Goal: Task Accomplishment & Management: Manage account settings

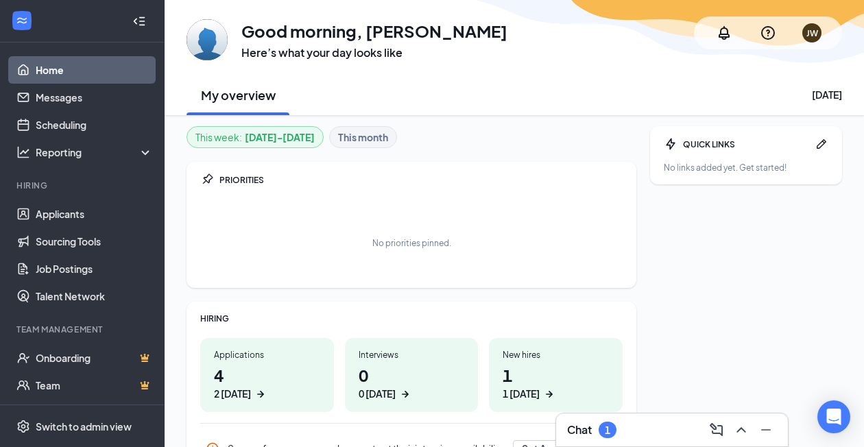
click at [585, 429] on h3 "Chat" at bounding box center [579, 429] width 25 height 15
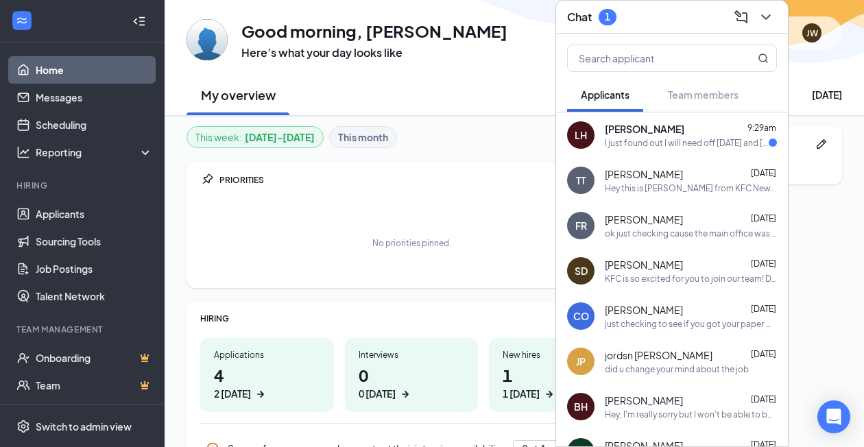
click at [651, 137] on div "I just found out I will need off [DATE] and [DATE] and 10th because my [DEMOGRA…" at bounding box center [687, 143] width 164 height 12
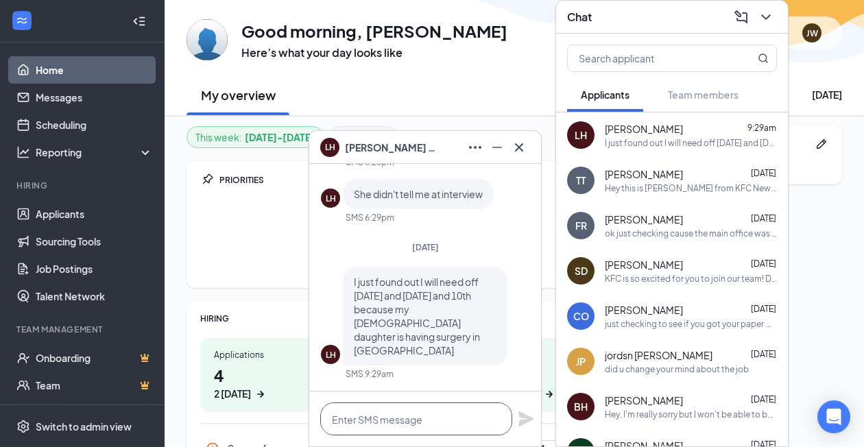
click at [478, 424] on textarea at bounding box center [416, 418] width 192 height 33
type textarea "w"
type textarea "ok that wont be a problem"
click at [525, 418] on icon "Plane" at bounding box center [525, 418] width 15 height 15
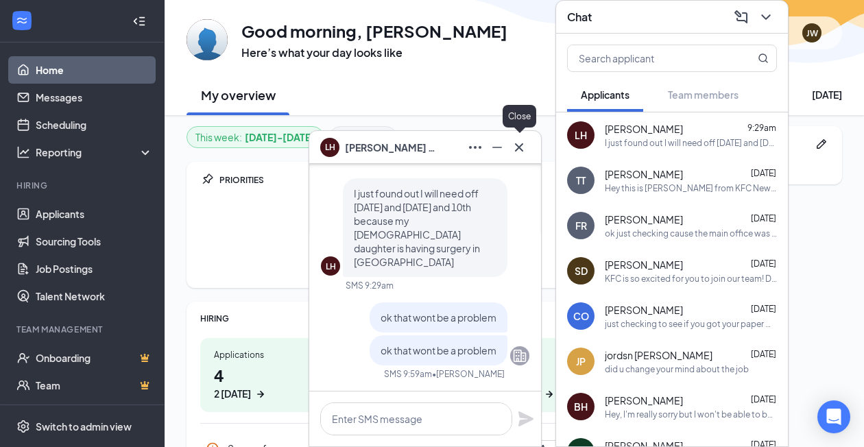
click at [525, 147] on icon "Cross" at bounding box center [519, 147] width 16 height 16
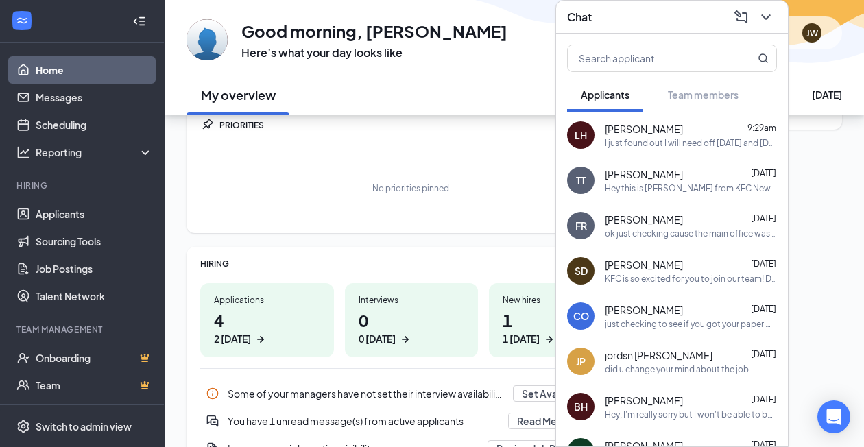
scroll to position [136, 0]
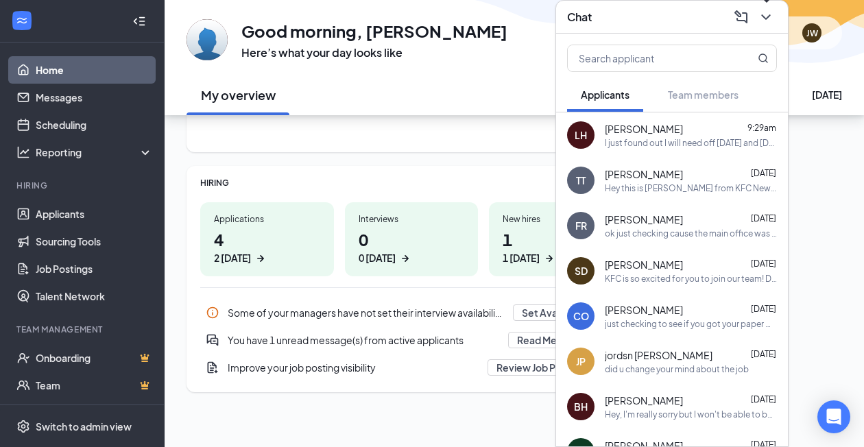
click at [758, 22] on icon "ChevronDown" at bounding box center [766, 17] width 16 height 16
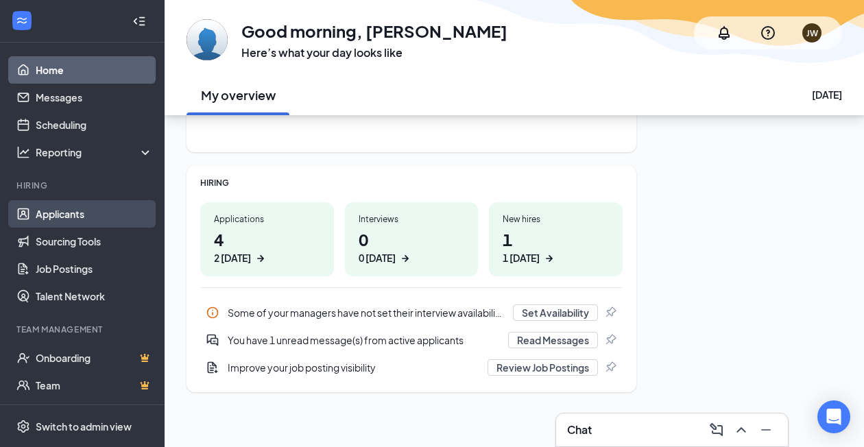
click at [36, 221] on link "Applicants" at bounding box center [94, 213] width 117 height 27
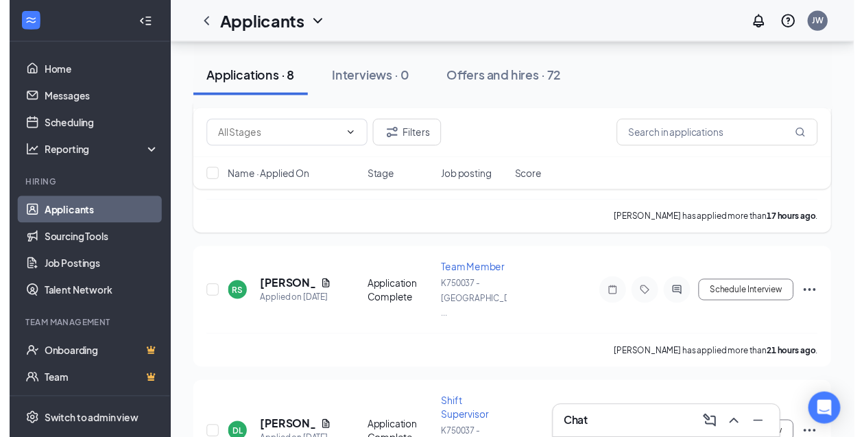
scroll to position [343, 0]
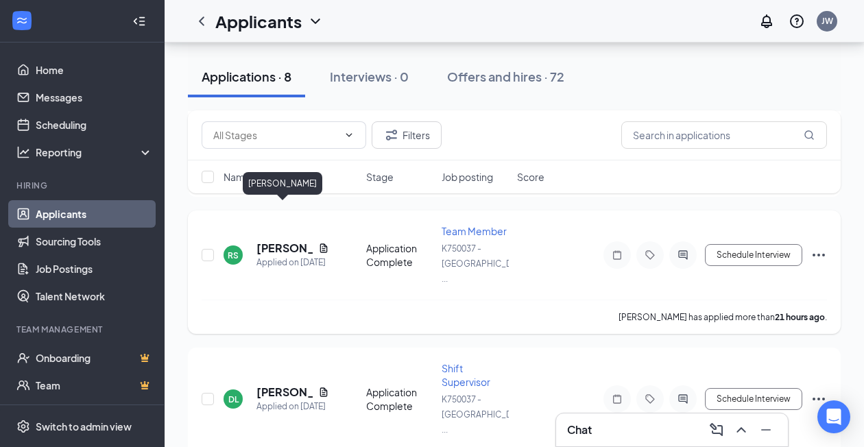
click at [287, 241] on h5 "[PERSON_NAME]" at bounding box center [284, 248] width 56 height 15
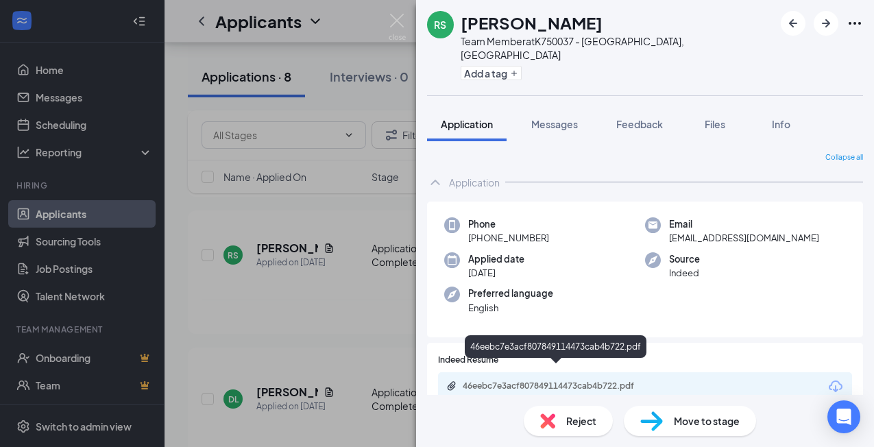
click at [467, 381] on div "46eebc7e3acf807849114473cab4b722.pdf" at bounding box center [559, 386] width 192 height 11
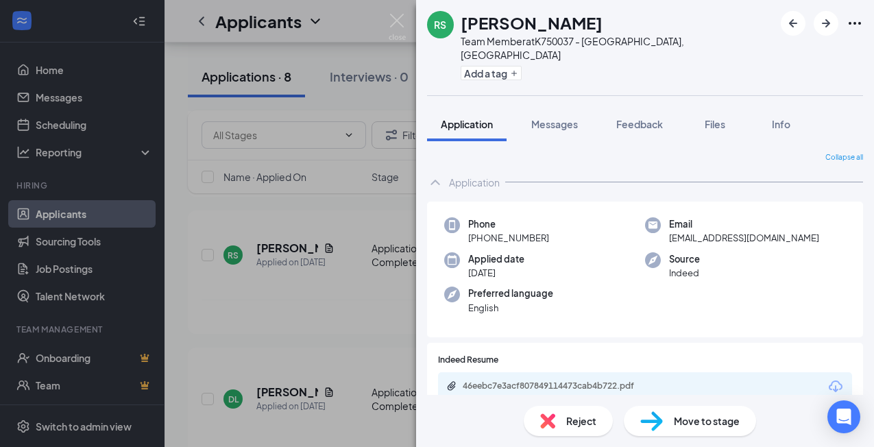
click at [383, 13] on div "RS [PERSON_NAME] Team Member at K750037 - [GEOGRAPHIC_DATA], [GEOGRAPHIC_DATA] …" at bounding box center [437, 223] width 874 height 447
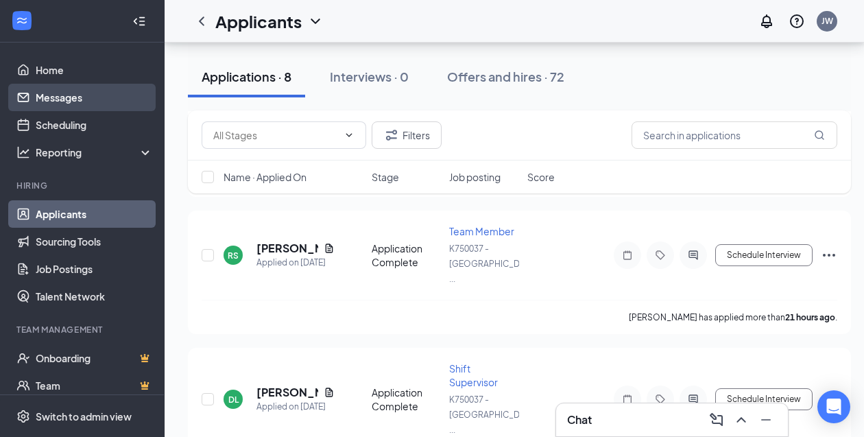
click at [66, 94] on link "Messages" at bounding box center [94, 97] width 117 height 27
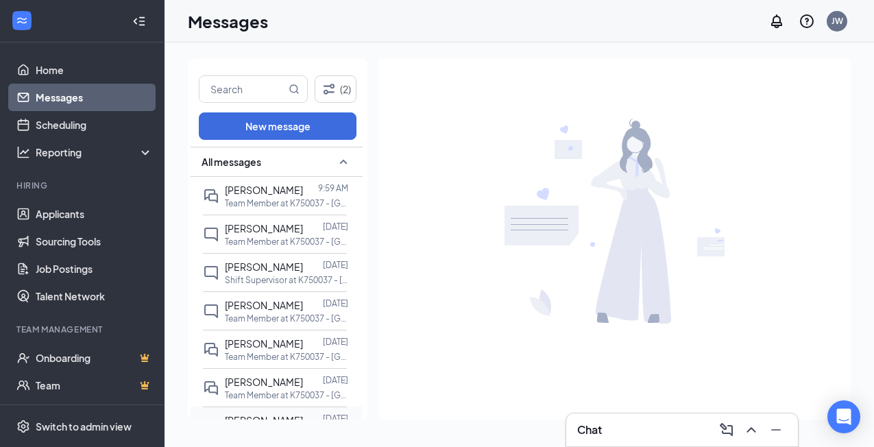
scroll to position [69, 0]
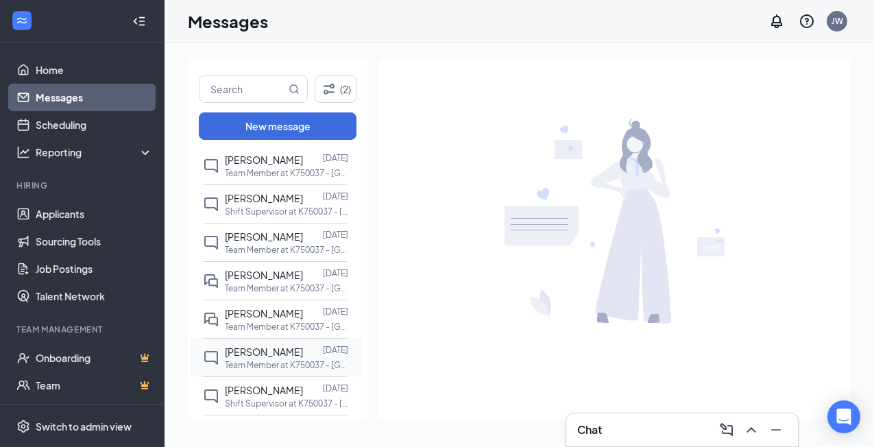
click at [278, 360] on p "Team Member at K750037 - [GEOGRAPHIC_DATA], [GEOGRAPHIC_DATA]" at bounding box center [286, 365] width 123 height 12
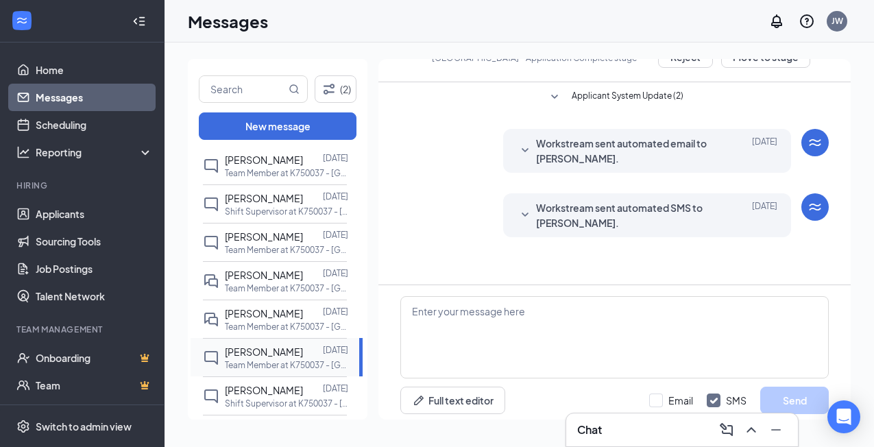
scroll to position [54, 0]
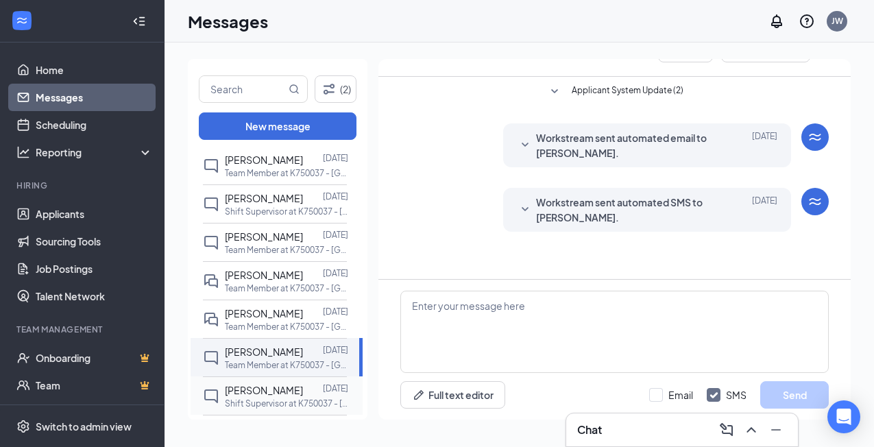
click at [239, 389] on span "[PERSON_NAME]" at bounding box center [264, 390] width 78 height 12
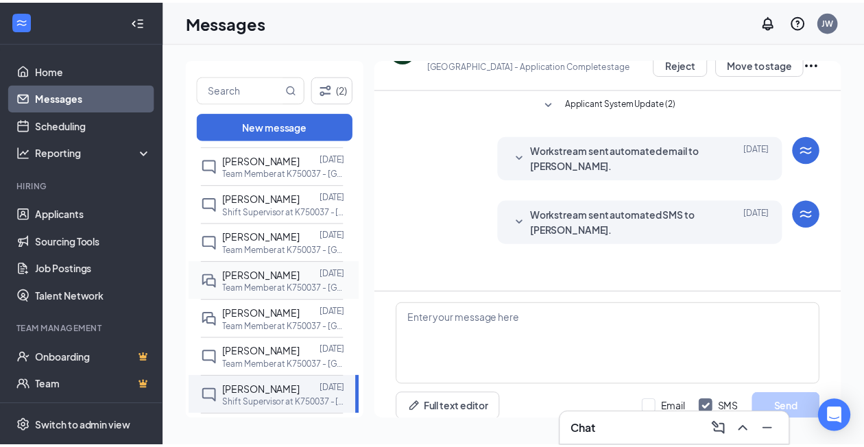
scroll to position [54, 0]
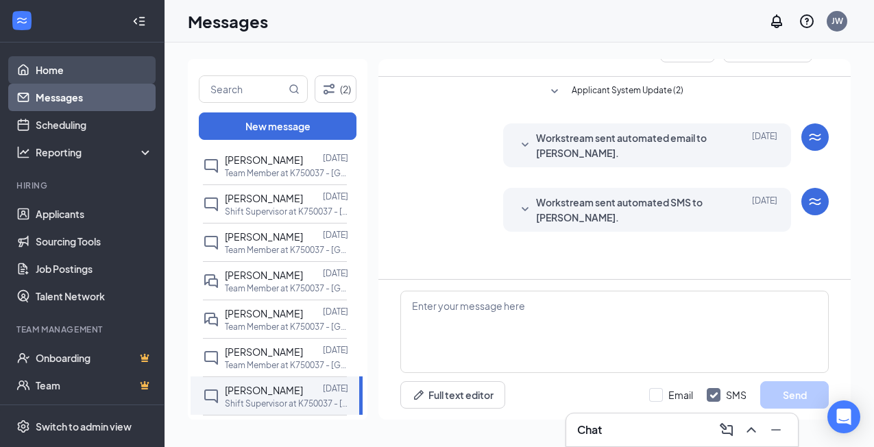
click at [49, 75] on link "Home" at bounding box center [94, 69] width 117 height 27
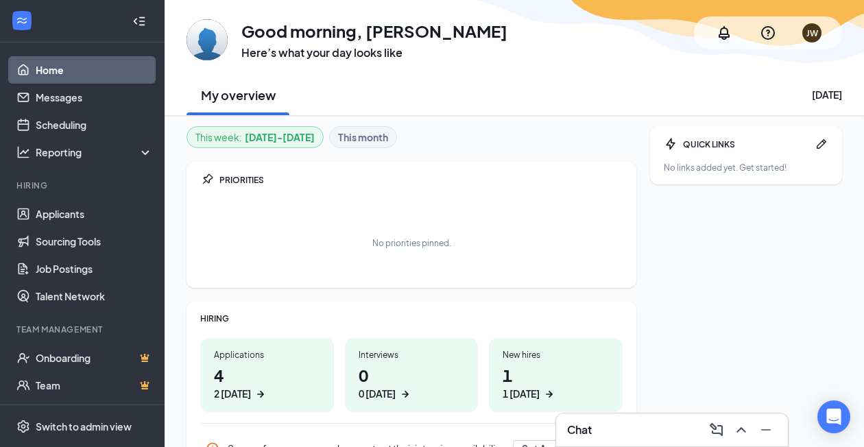
click at [626, 426] on div "Chat" at bounding box center [672, 430] width 210 height 22
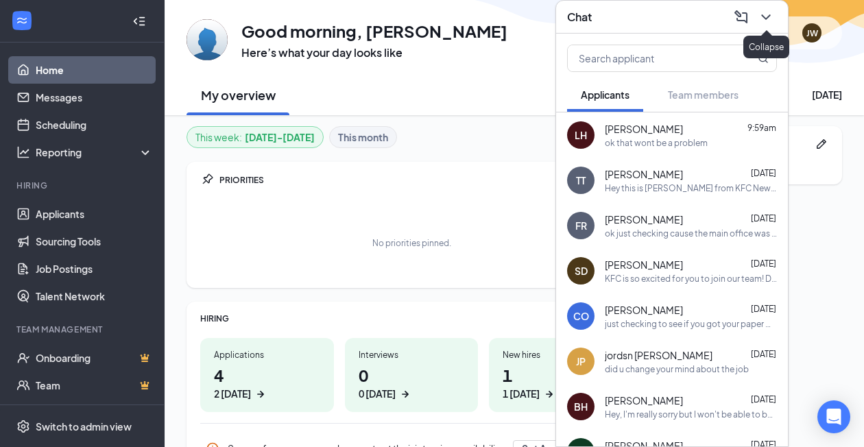
click at [766, 9] on icon "ChevronDown" at bounding box center [766, 17] width 16 height 16
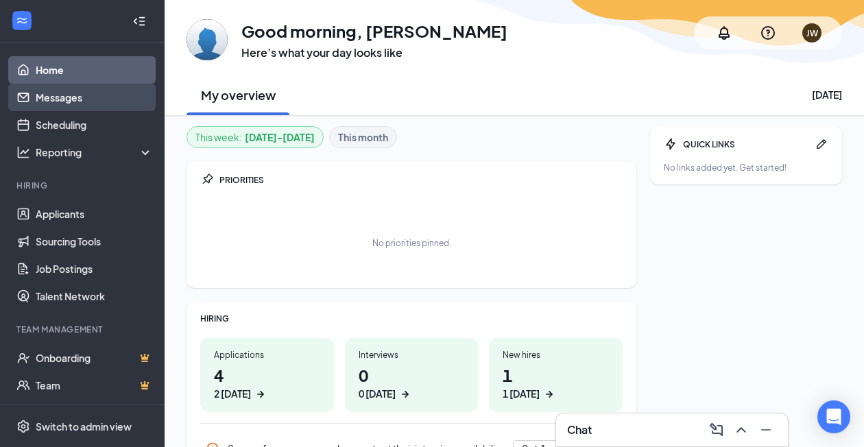
click at [66, 91] on link "Messages" at bounding box center [94, 97] width 117 height 27
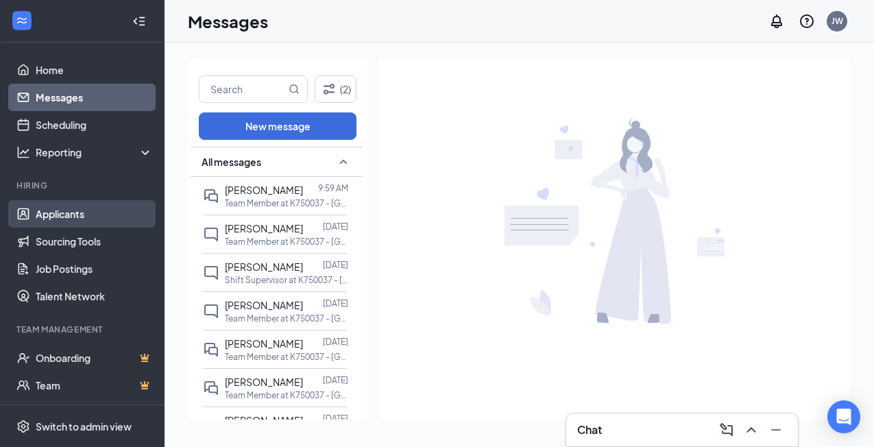
click at [63, 208] on link "Applicants" at bounding box center [94, 213] width 117 height 27
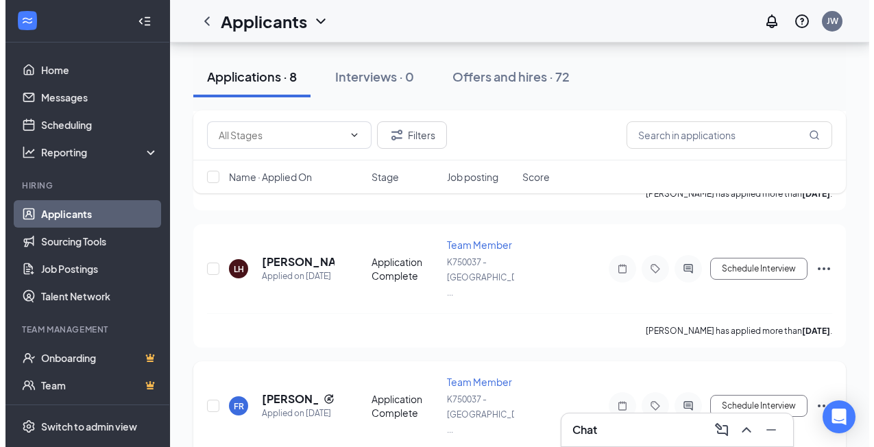
scroll to position [825, 0]
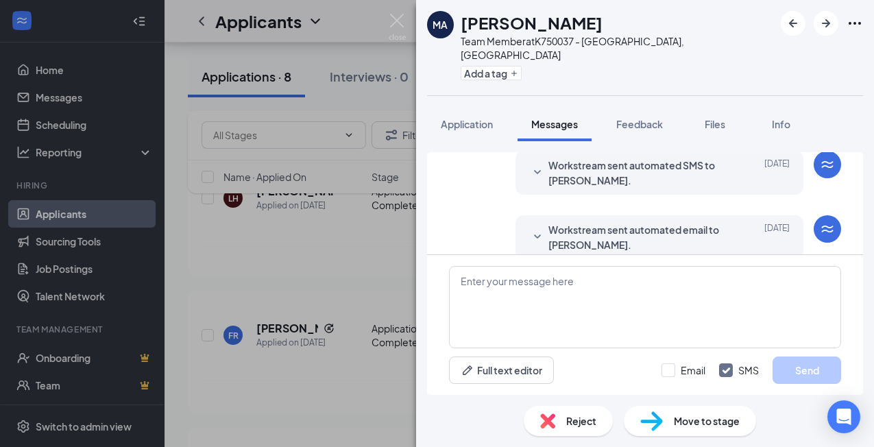
scroll to position [53, 0]
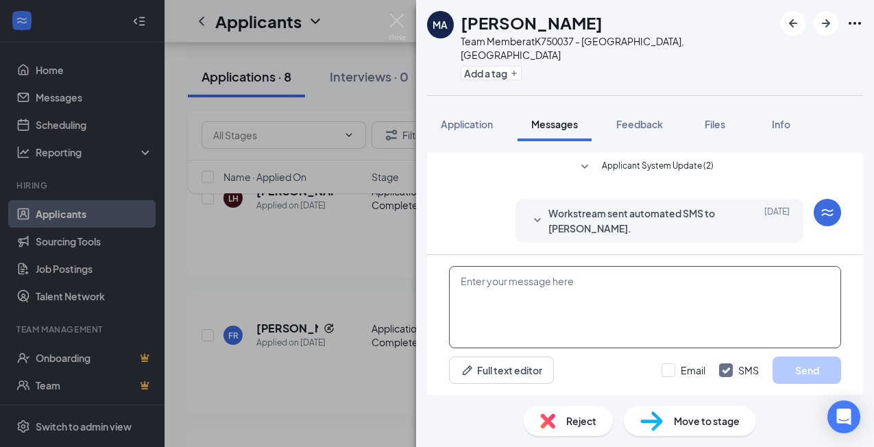
click at [537, 311] on textarea at bounding box center [645, 307] width 392 height 82
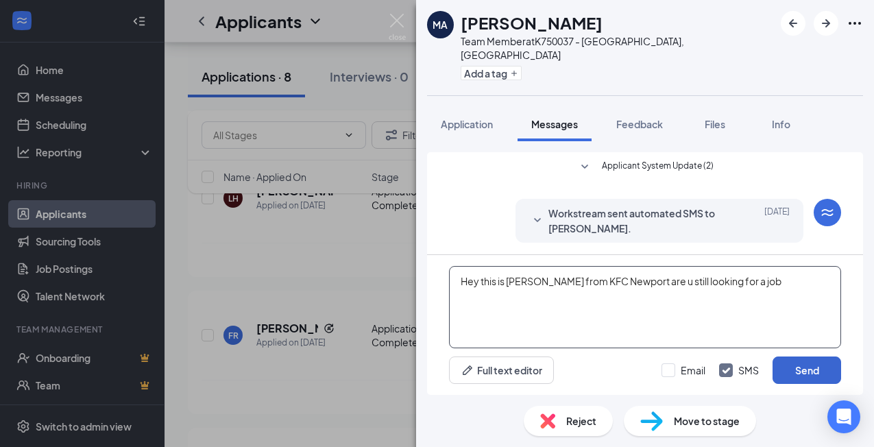
type textarea "Hey this is [PERSON_NAME] from KFC Newport are u still looking for a job"
click at [821, 381] on button "Send" at bounding box center [807, 370] width 69 height 27
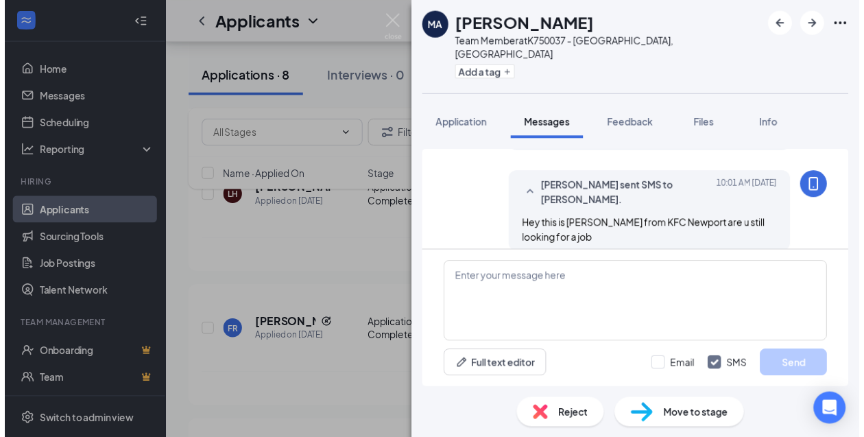
scroll to position [156, 0]
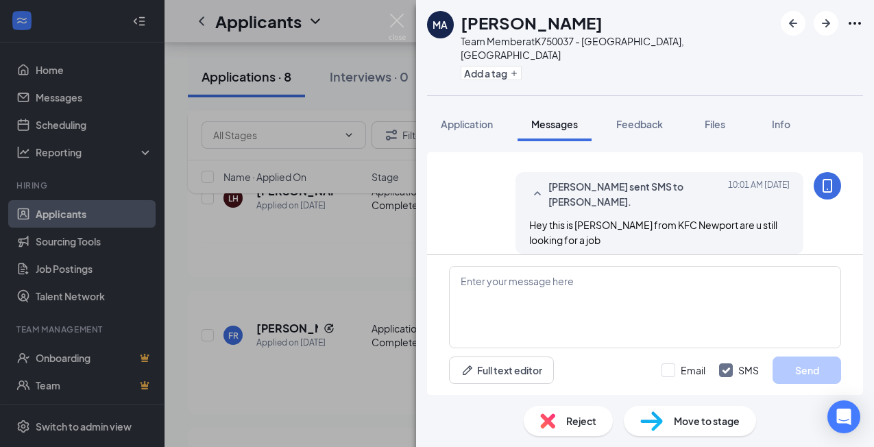
click at [402, 5] on div "MA [PERSON_NAME] Team Member at K750037 - [GEOGRAPHIC_DATA], [GEOGRAPHIC_DATA] …" at bounding box center [437, 223] width 874 height 447
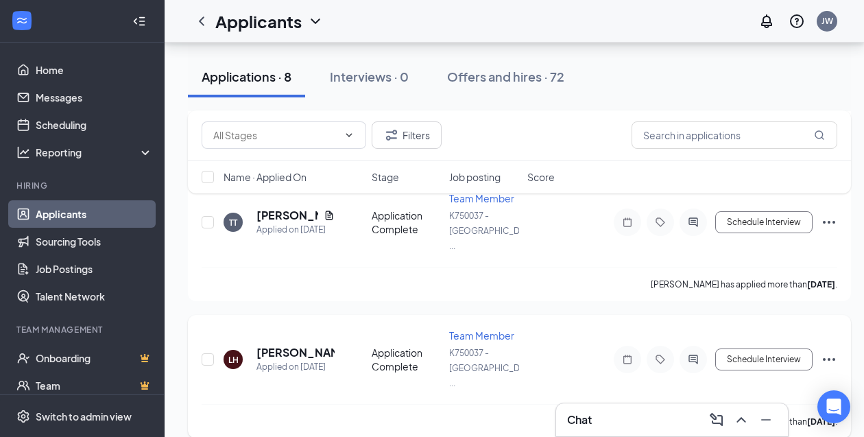
scroll to position [688, 0]
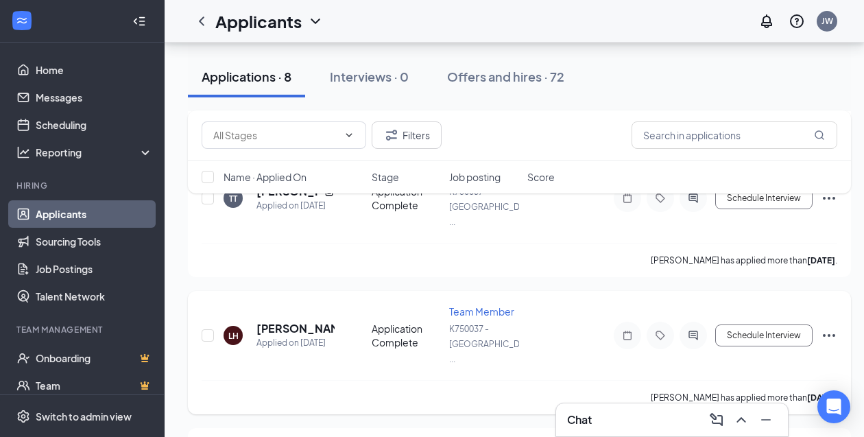
click at [830, 327] on icon "Ellipses" at bounding box center [829, 335] width 16 height 16
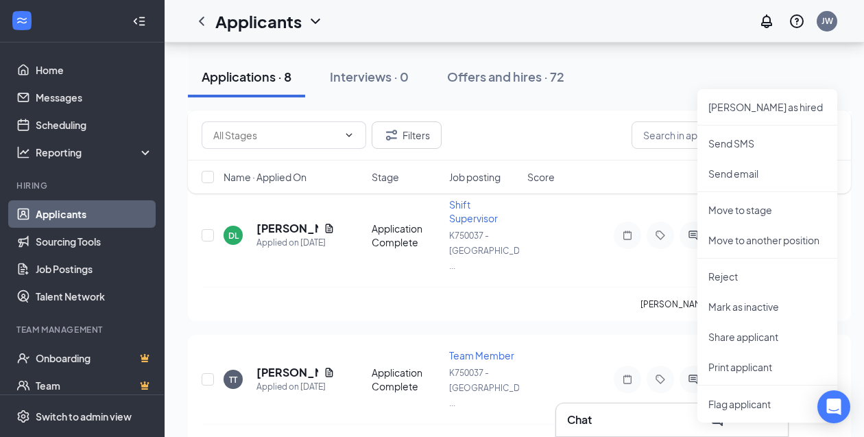
scroll to position [482, 0]
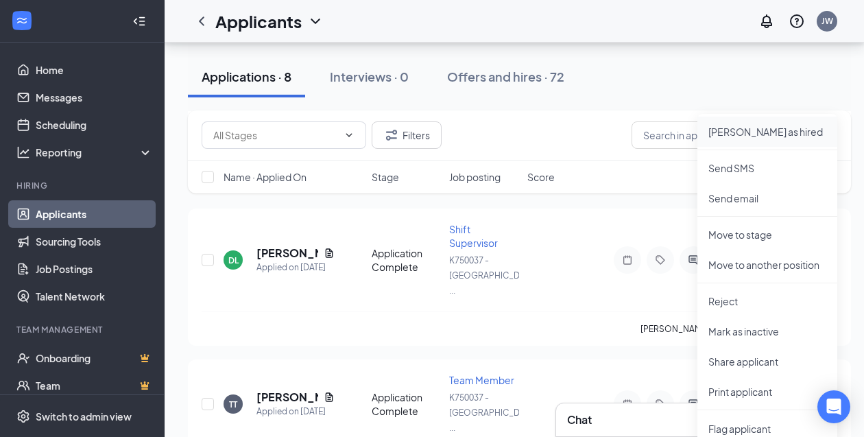
click at [732, 131] on p "[PERSON_NAME] as hired" at bounding box center [767, 132] width 118 height 14
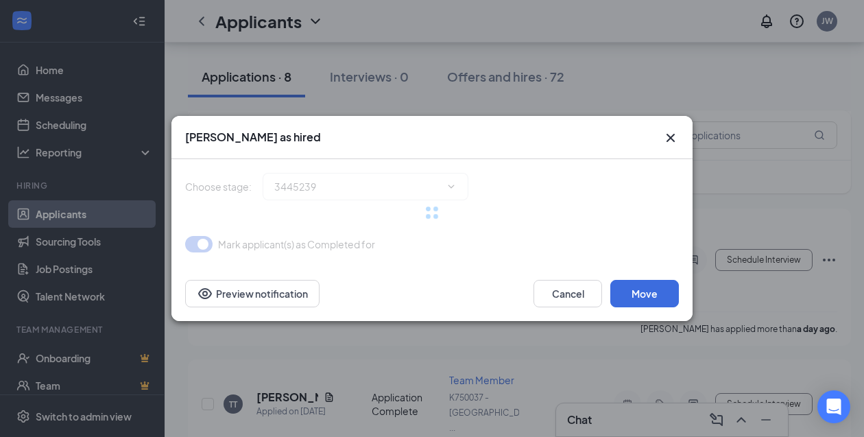
type input "Hiring Complete (final stage)"
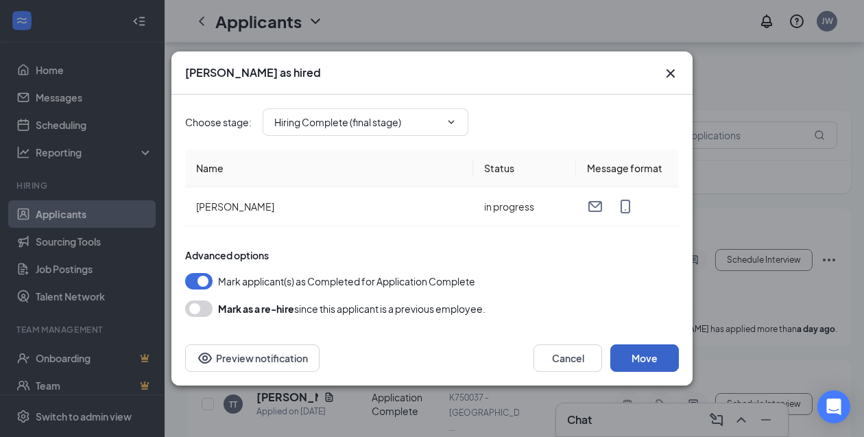
click at [652, 354] on button "Move" at bounding box center [644, 357] width 69 height 27
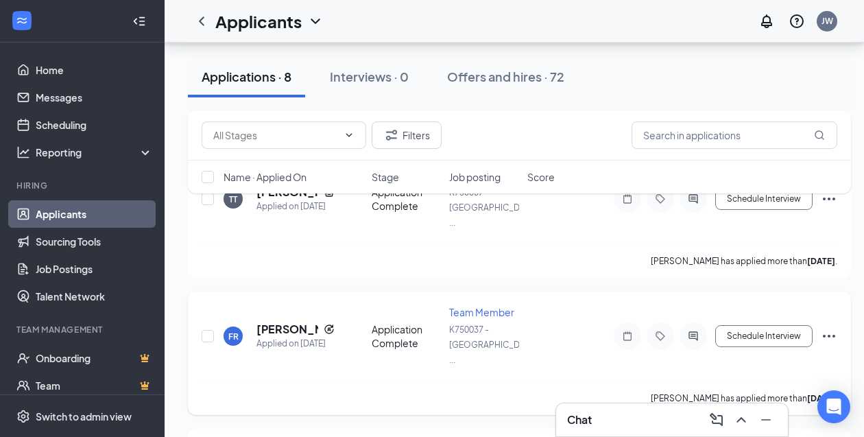
scroll to position [688, 0]
click at [825, 327] on icon "Ellipses" at bounding box center [829, 335] width 16 height 16
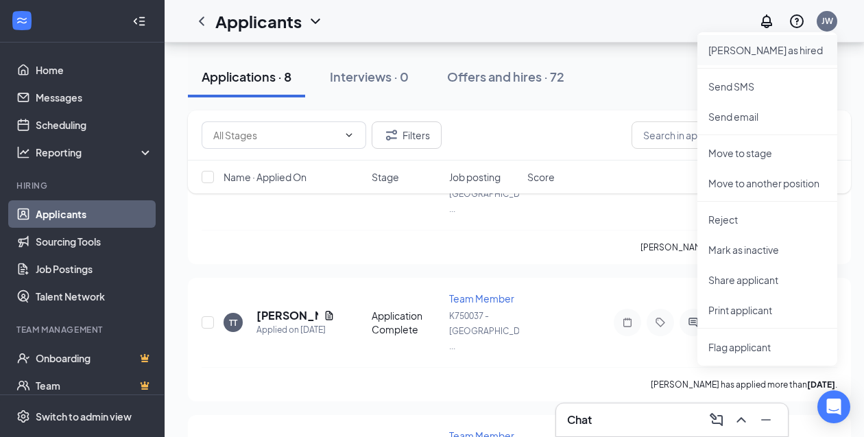
scroll to position [551, 0]
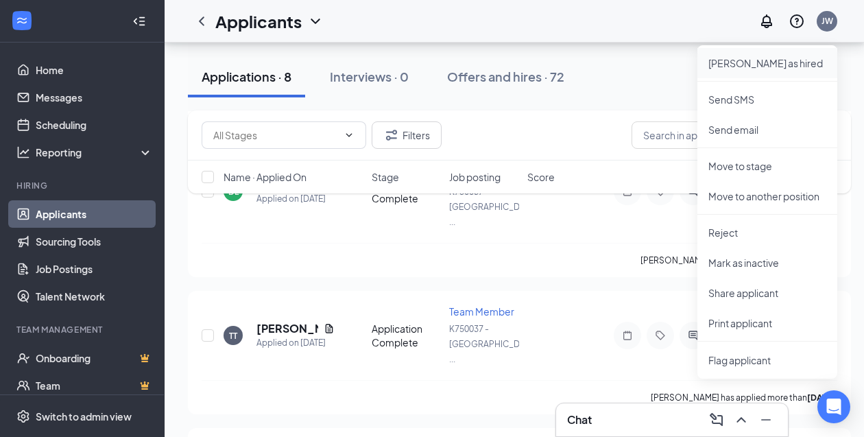
click at [736, 68] on p "[PERSON_NAME] as hired" at bounding box center [767, 63] width 118 height 14
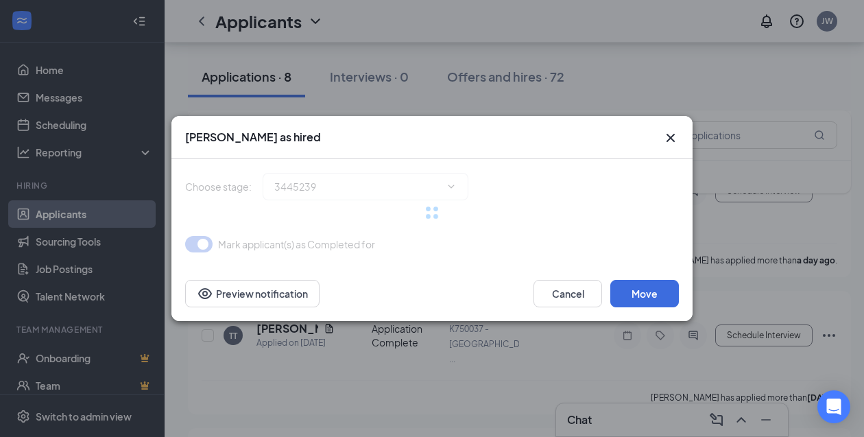
type input "Hiring Complete (final stage)"
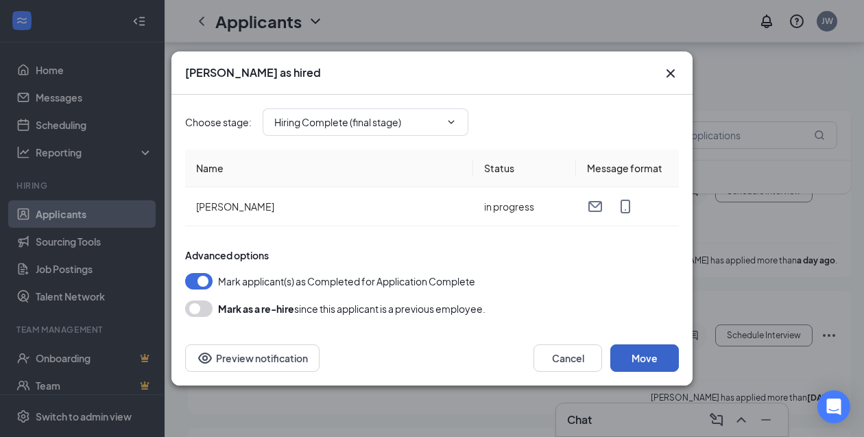
click at [657, 359] on button "Move" at bounding box center [644, 357] width 69 height 27
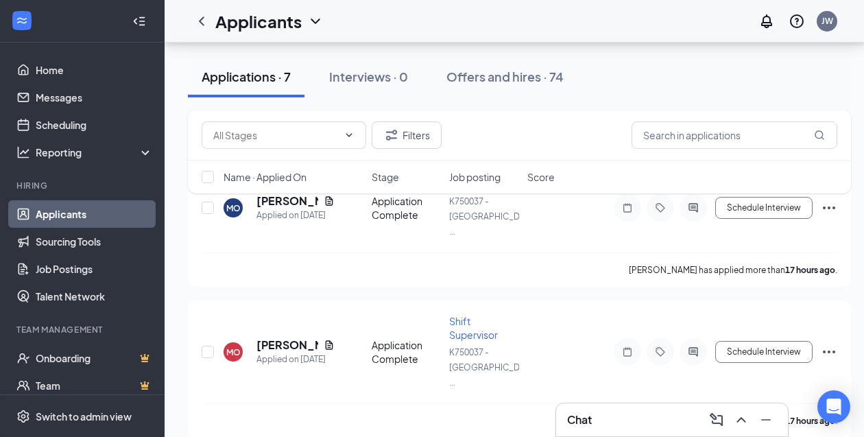
scroll to position [96, 0]
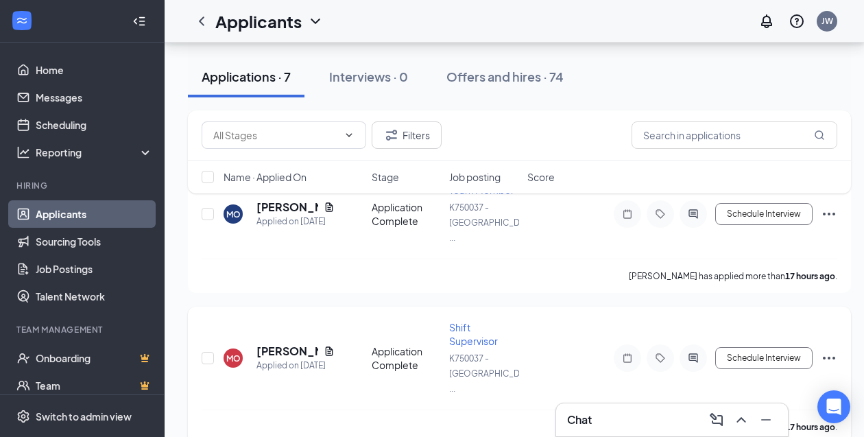
click at [827, 350] on icon "Ellipses" at bounding box center [829, 358] width 16 height 16
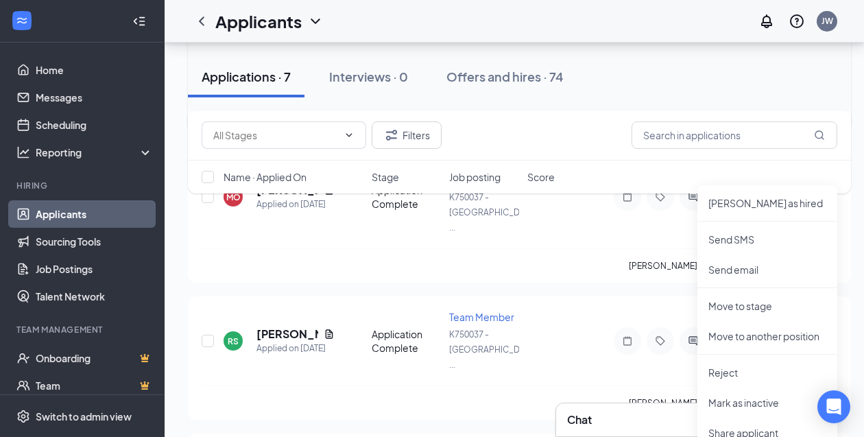
scroll to position [302, 0]
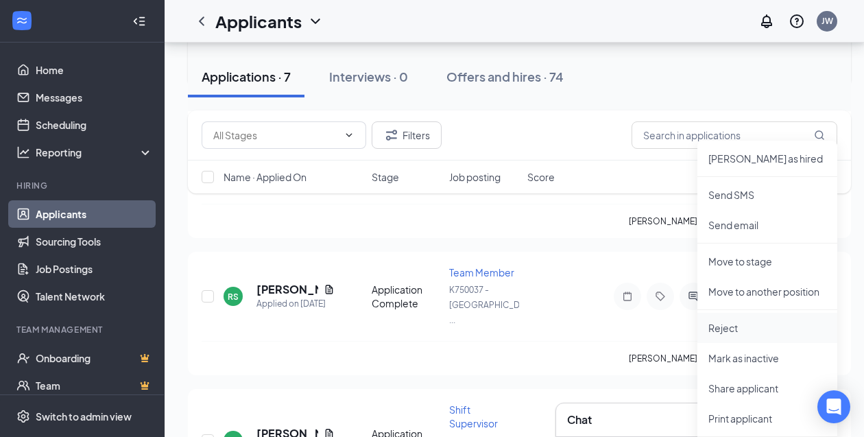
click at [731, 331] on p "Reject" at bounding box center [767, 328] width 118 height 14
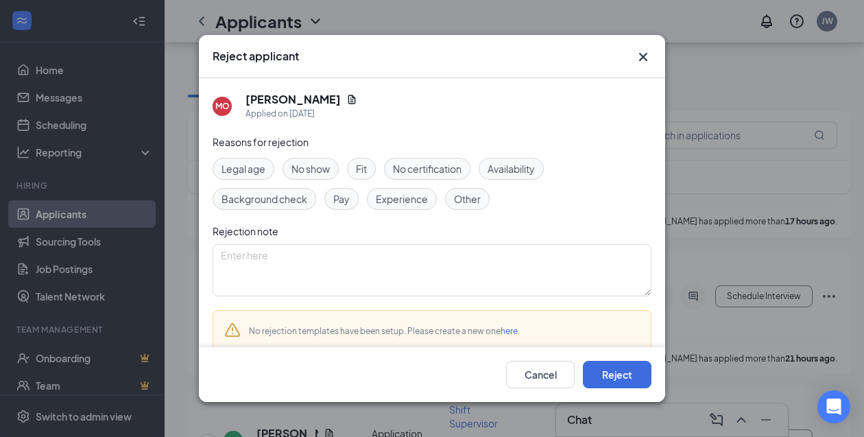
click at [640, 58] on icon "Cross" at bounding box center [643, 57] width 16 height 16
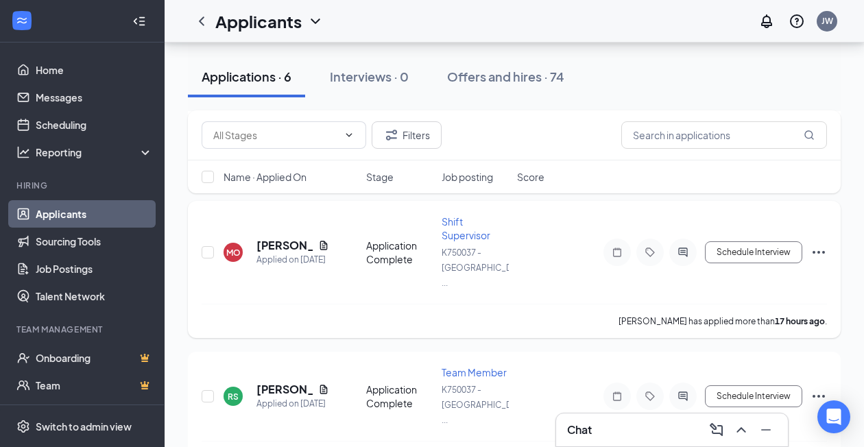
scroll to position [274, 0]
